Goal: Navigation & Orientation: Find specific page/section

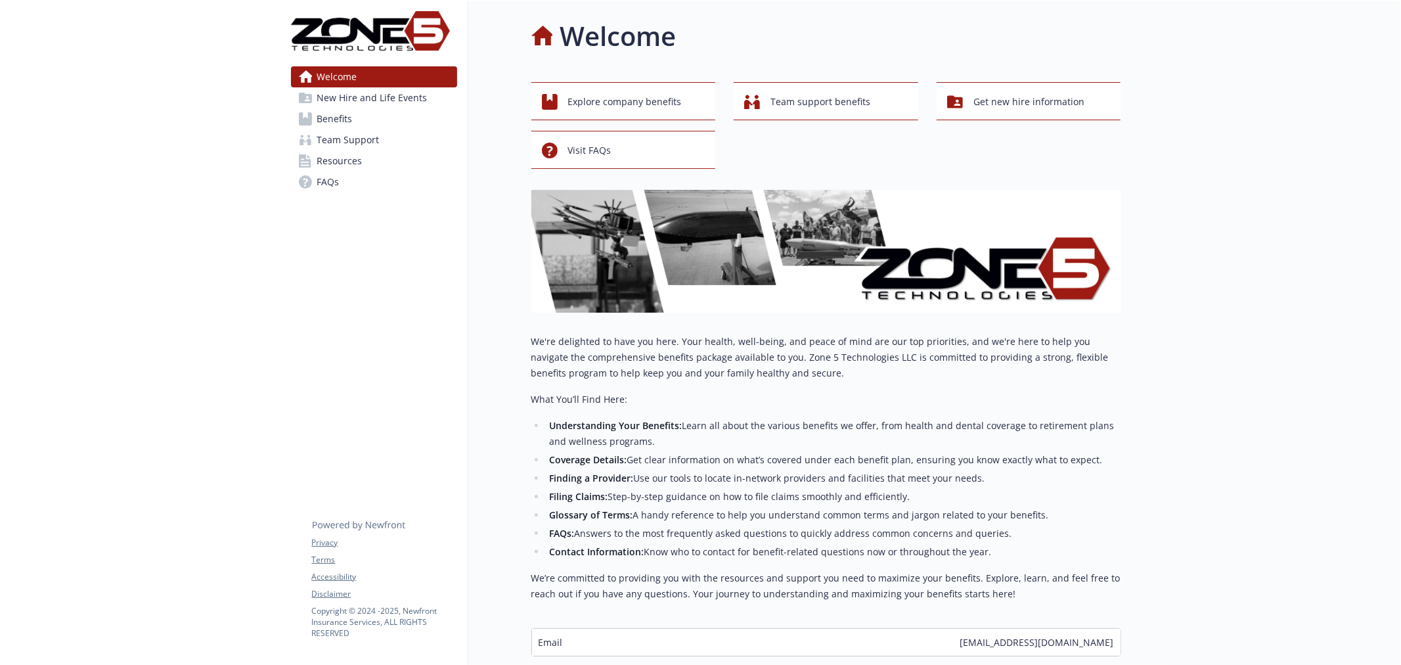
click at [344, 120] on span "Benefits" at bounding box center [334, 118] width 35 height 21
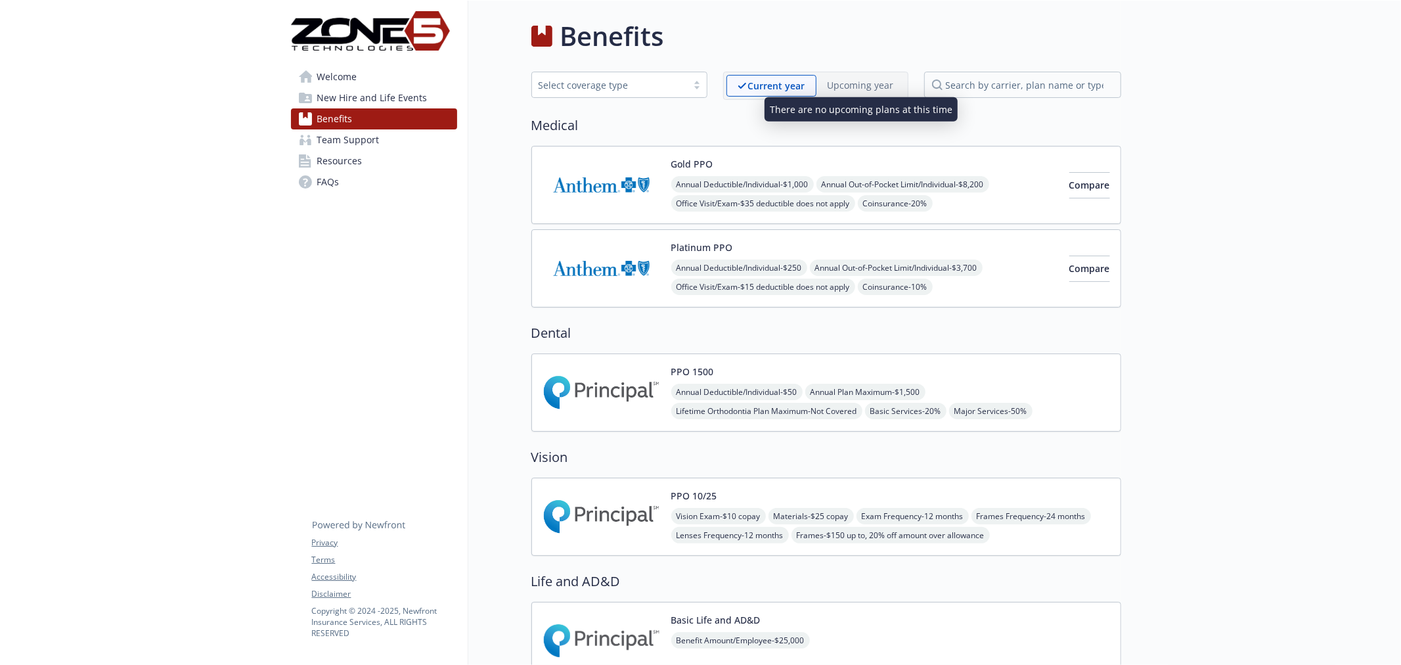
click at [865, 88] on p "Upcoming year" at bounding box center [861, 85] width 66 height 14
click at [351, 99] on span "New Hire and Life Events" at bounding box center [372, 97] width 110 height 21
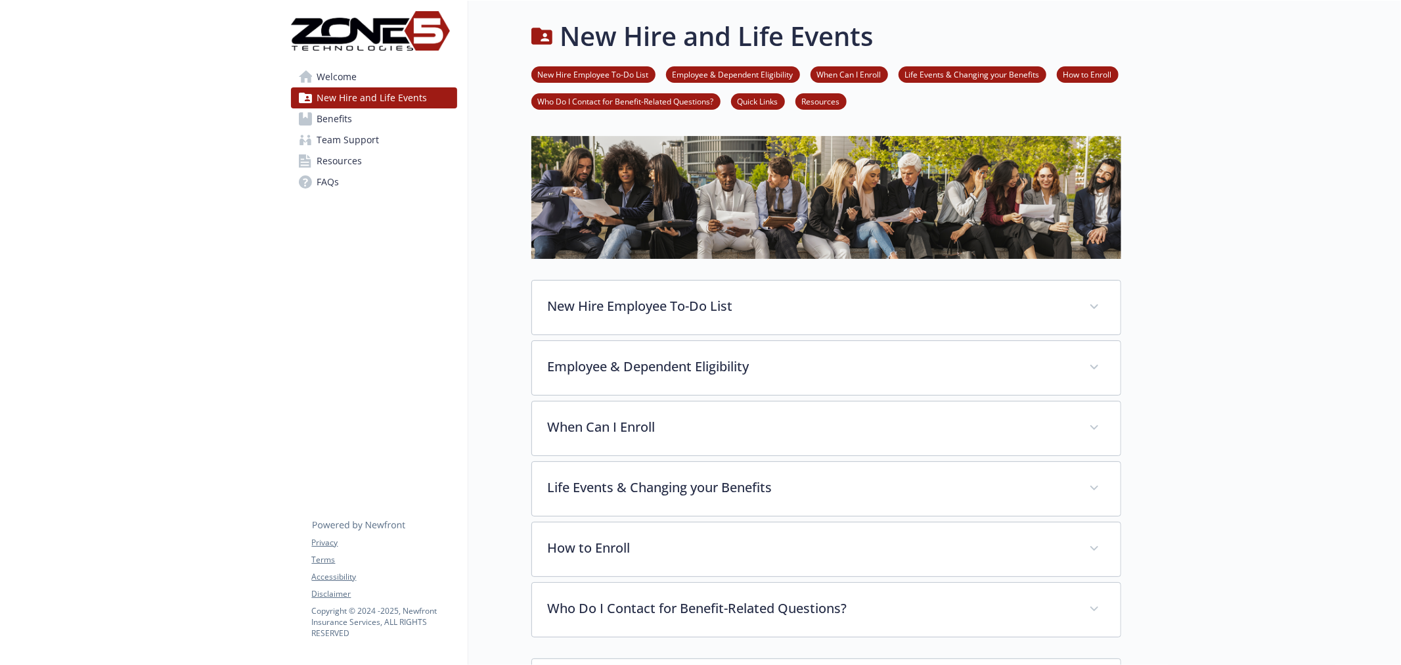
click at [349, 142] on span "Team Support" at bounding box center [348, 139] width 62 height 21
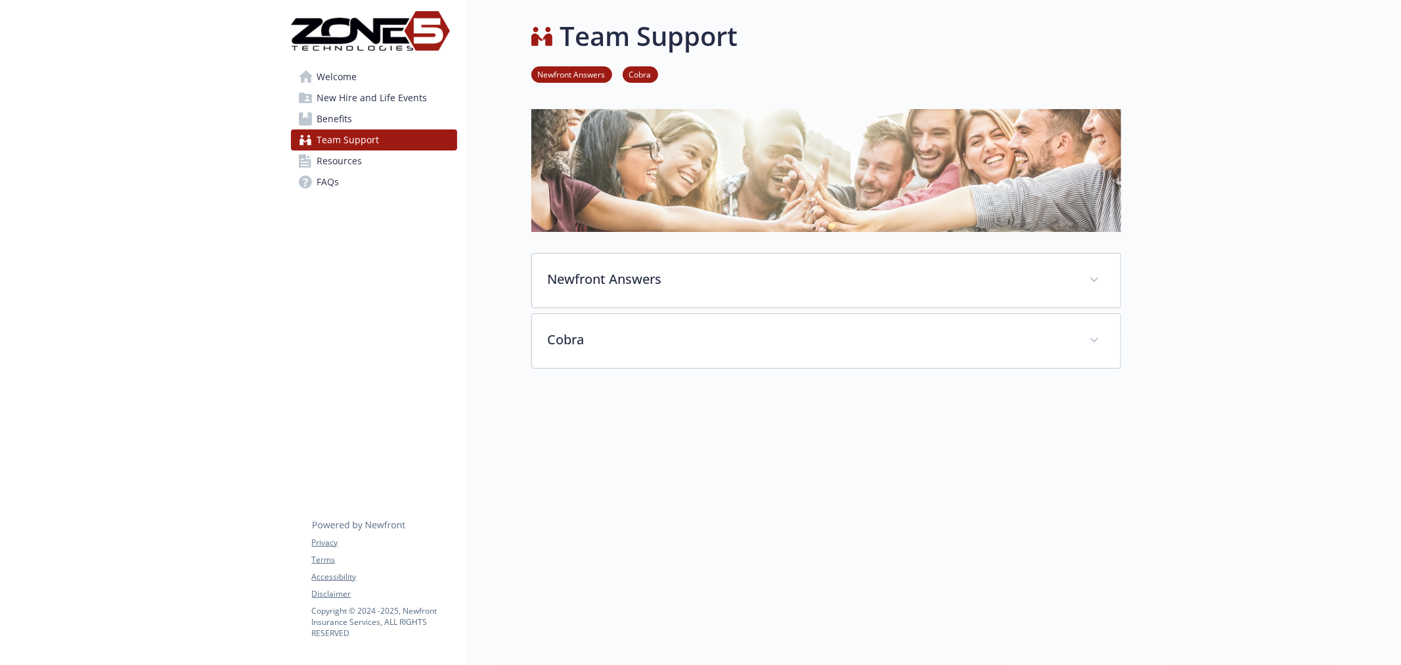
click at [351, 162] on span "Resources" at bounding box center [339, 160] width 45 height 21
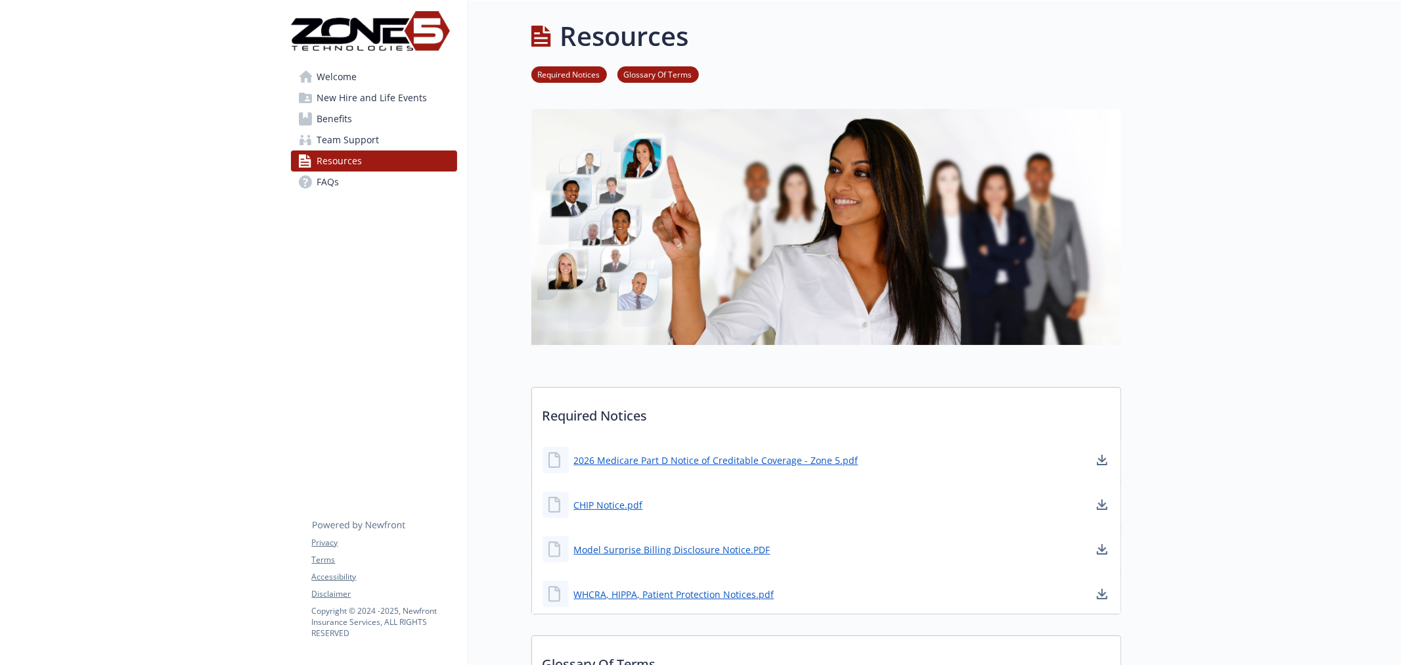
click at [342, 81] on span "Welcome" at bounding box center [337, 76] width 40 height 21
